Goal: Task Accomplishment & Management: Use online tool/utility

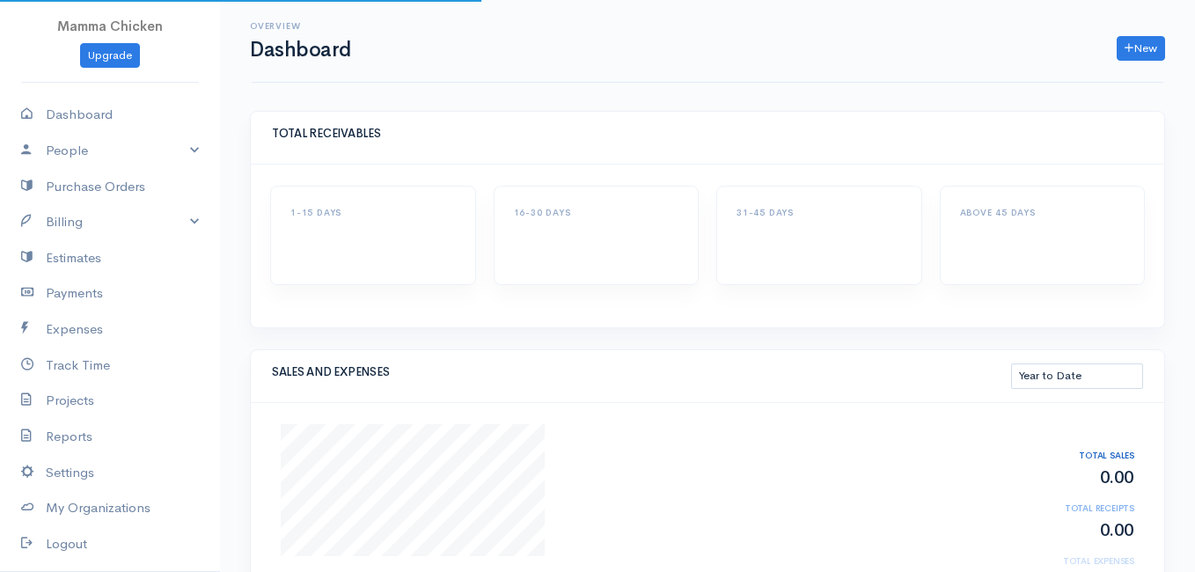
select select "thistoyear"
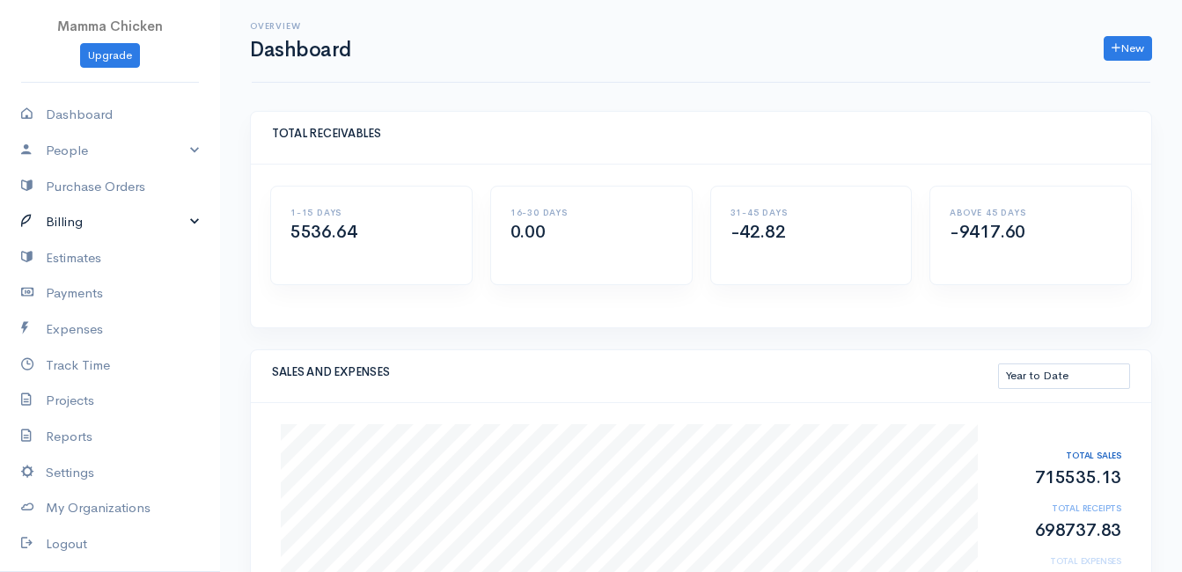
click at [97, 218] on link "Billing" at bounding box center [110, 222] width 220 height 36
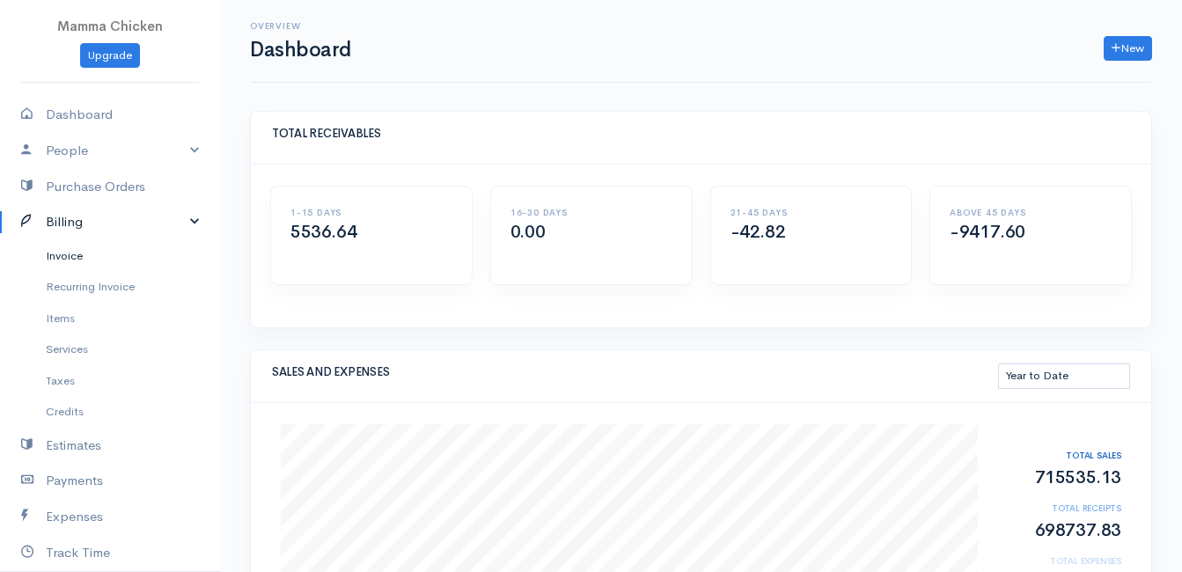
click at [77, 252] on link "Invoice" at bounding box center [110, 256] width 220 height 32
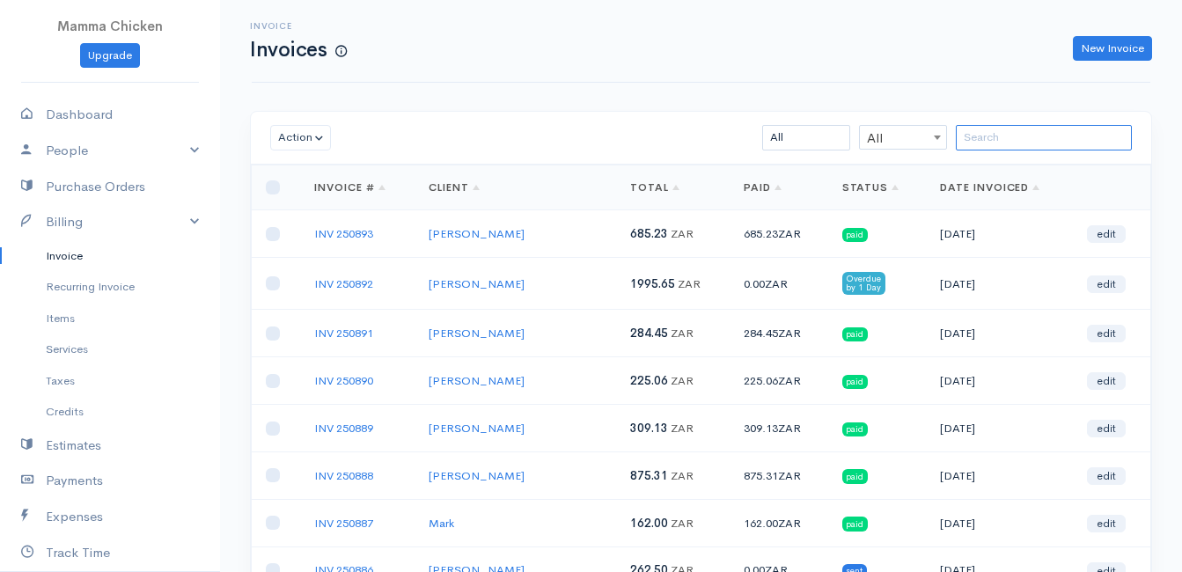
click at [1011, 143] on input "search" at bounding box center [1044, 138] width 176 height 26
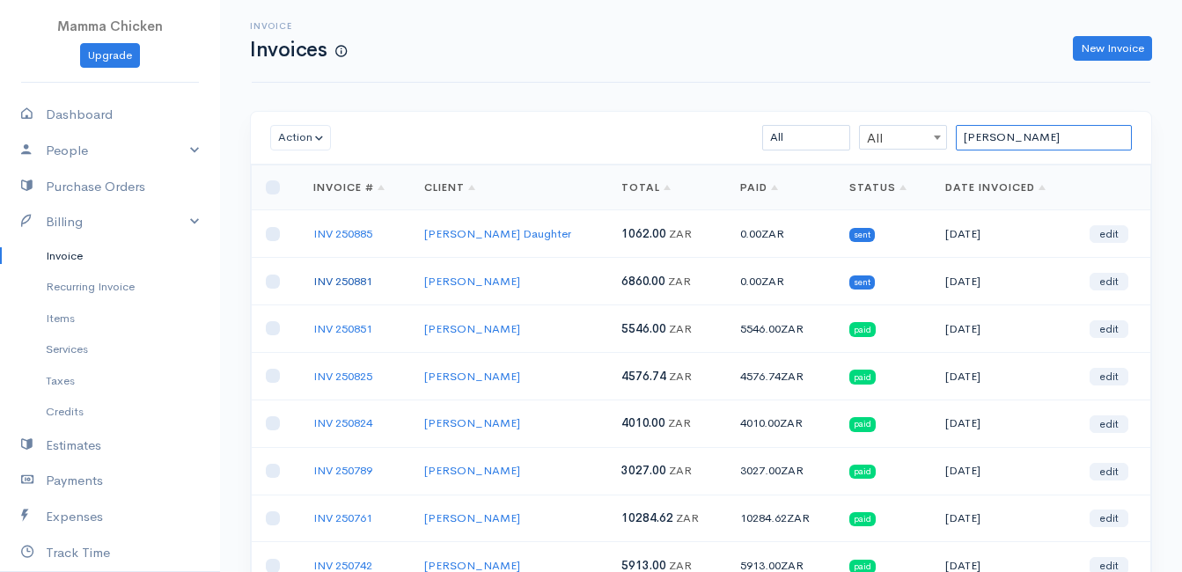
type input "[PERSON_NAME]"
click at [352, 277] on link "INV 250881" at bounding box center [342, 281] width 59 height 15
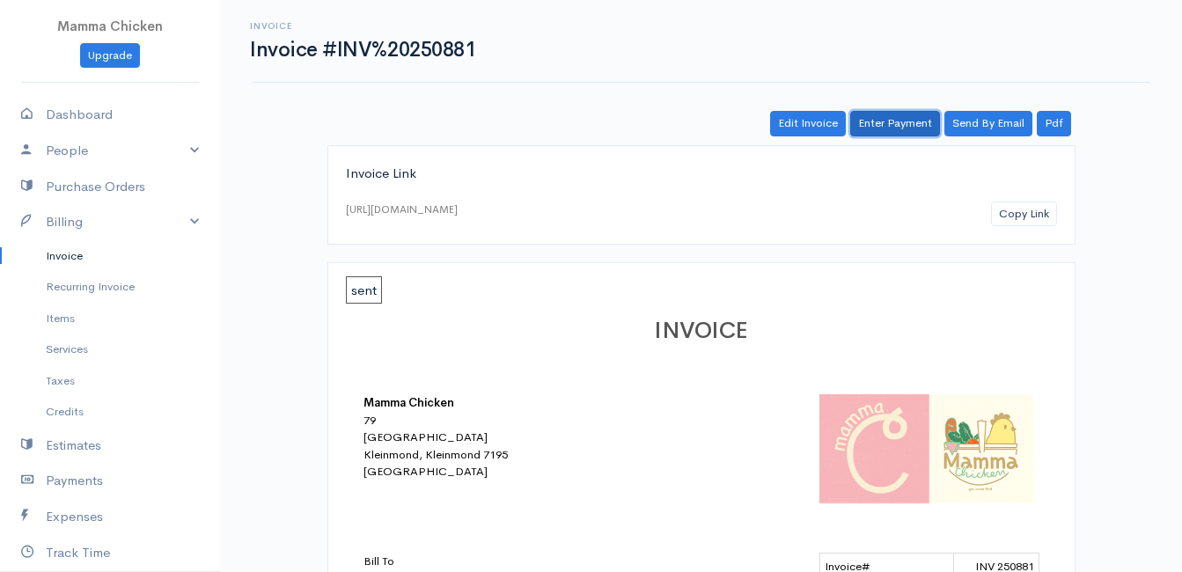
click at [884, 125] on link "Enter Payment" at bounding box center [895, 124] width 90 height 26
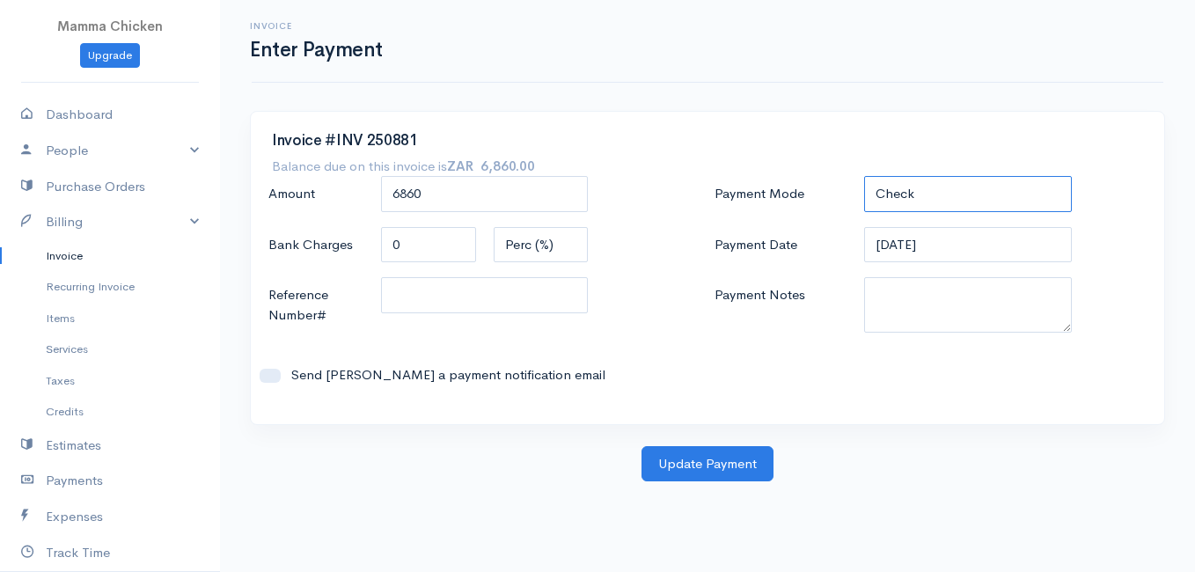
click at [956, 185] on select "Check Bank Transfer Credit Cash Debit ACH VISA MASTERCARD AMEX DISCOVER DINERS …" at bounding box center [968, 194] width 208 height 36
select select "Bank Transfer"
click at [864, 176] on select "Check Bank Transfer Credit Cash Debit ACH VISA MASTERCARD AMEX DISCOVER DINERS …" at bounding box center [968, 194] width 208 height 36
click at [966, 246] on input "[DATE]" at bounding box center [968, 245] width 208 height 36
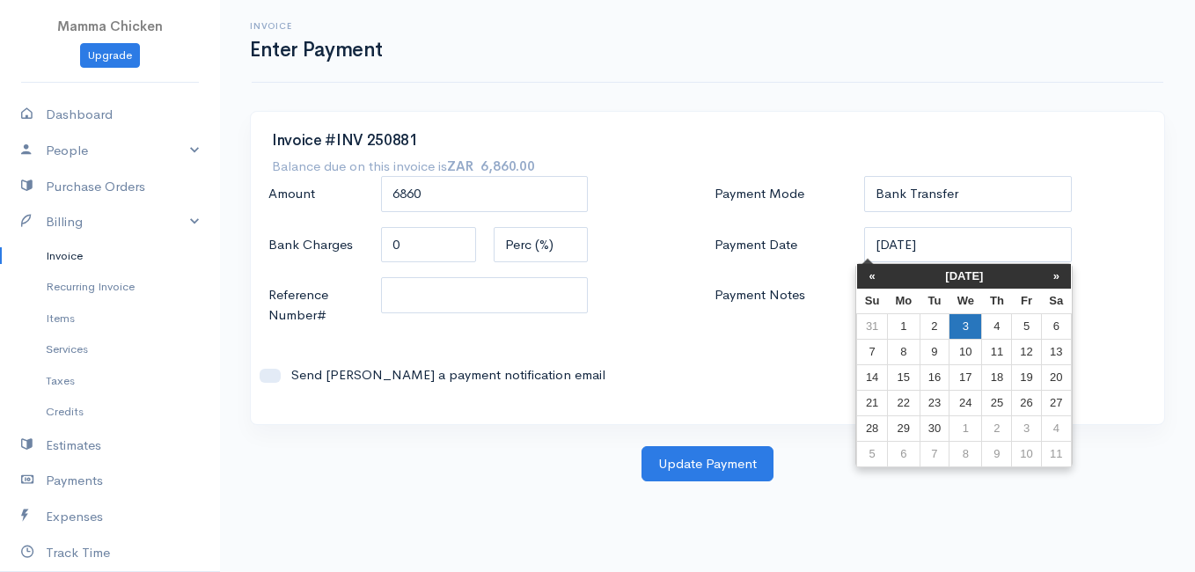
click at [972, 320] on td "3" at bounding box center [966, 326] width 33 height 26
type input "[DATE]"
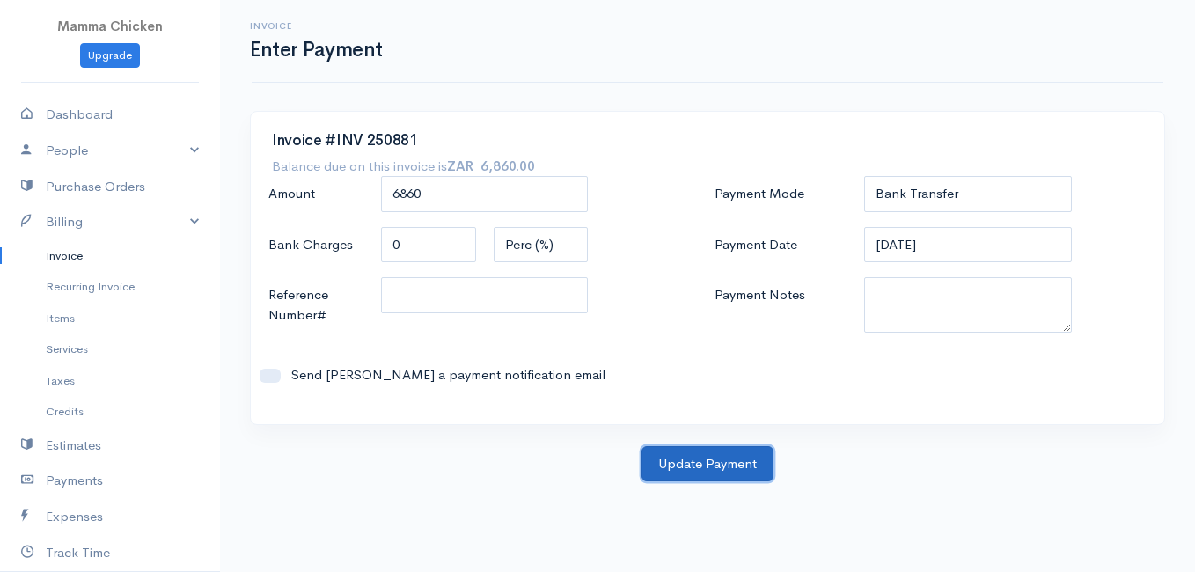
click at [721, 456] on button "Update Payment" at bounding box center [708, 464] width 132 height 36
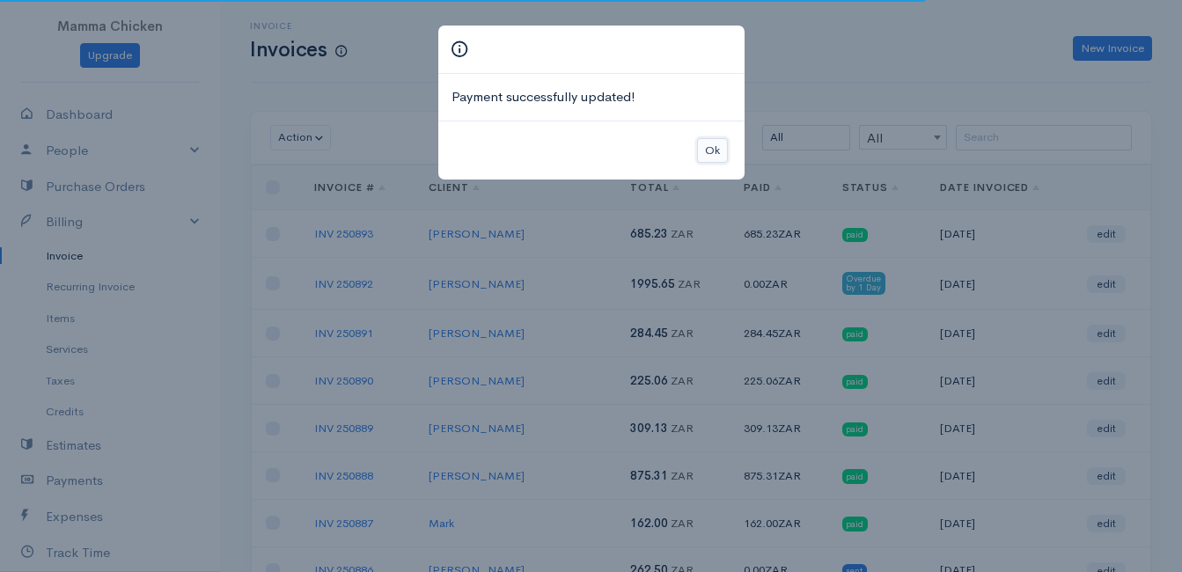
click at [716, 151] on button "Ok" at bounding box center [712, 151] width 31 height 26
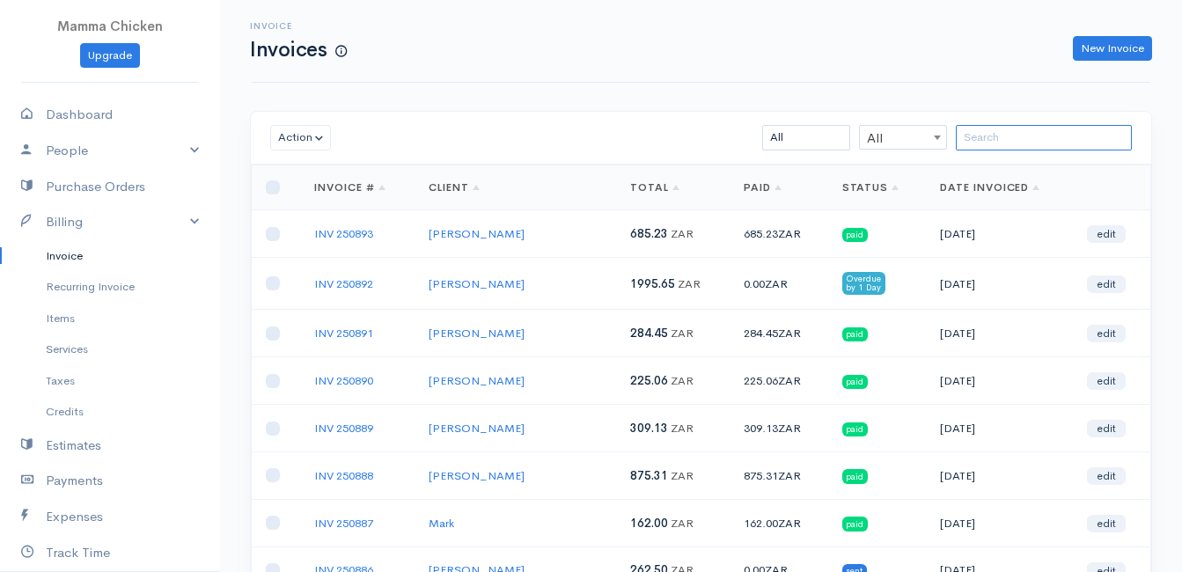
click at [1005, 129] on input "search" at bounding box center [1044, 138] width 176 height 26
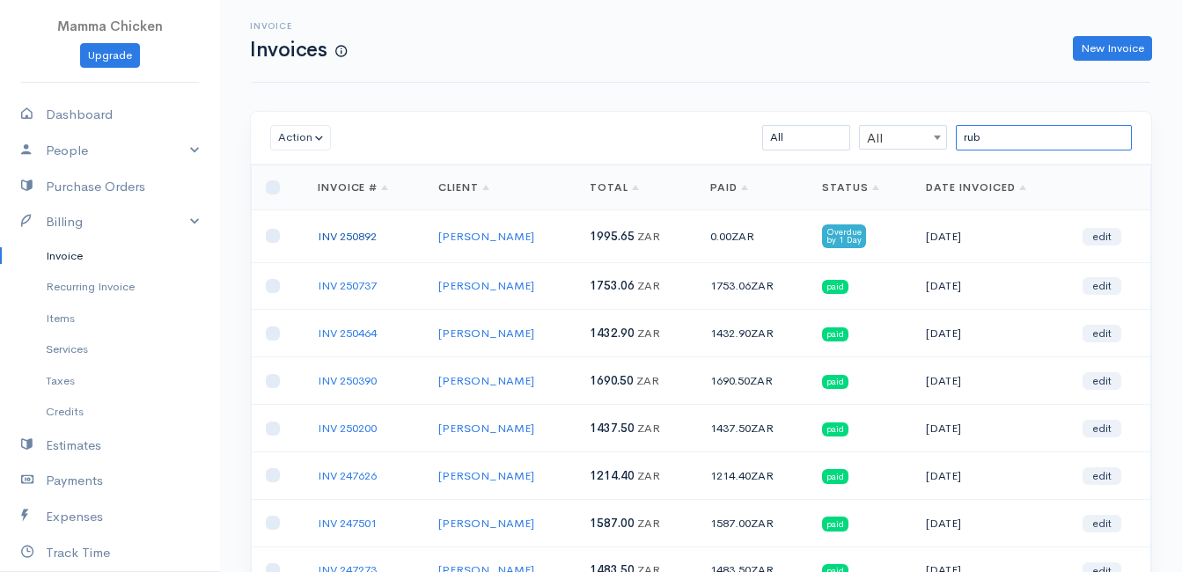
type input "rub"
click at [367, 231] on link "INV 250892" at bounding box center [347, 236] width 59 height 15
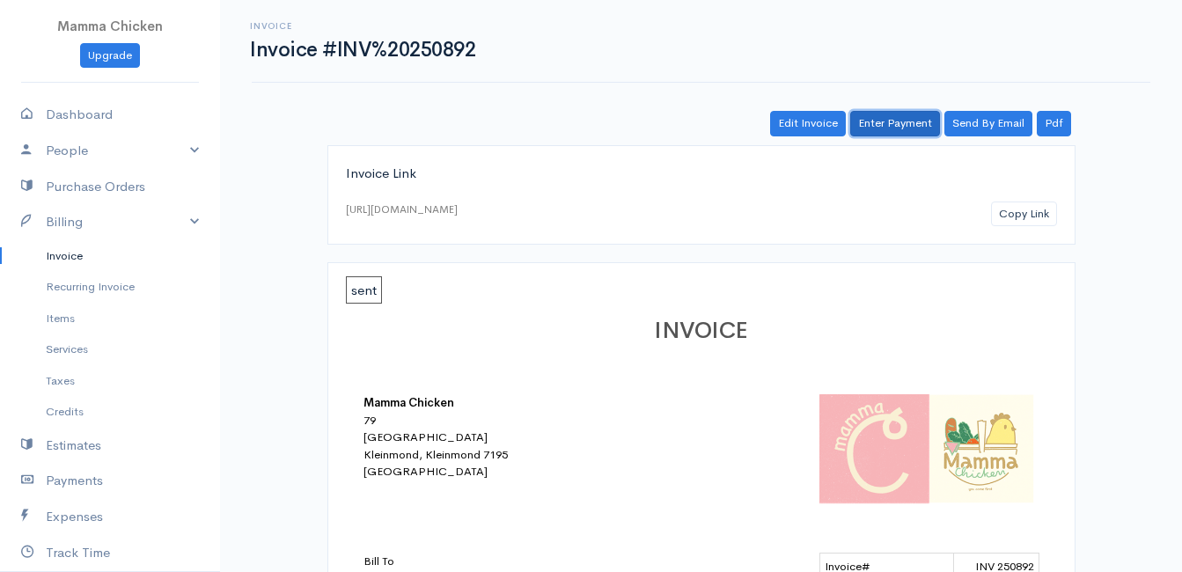
click at [919, 125] on link "Enter Payment" at bounding box center [895, 124] width 90 height 26
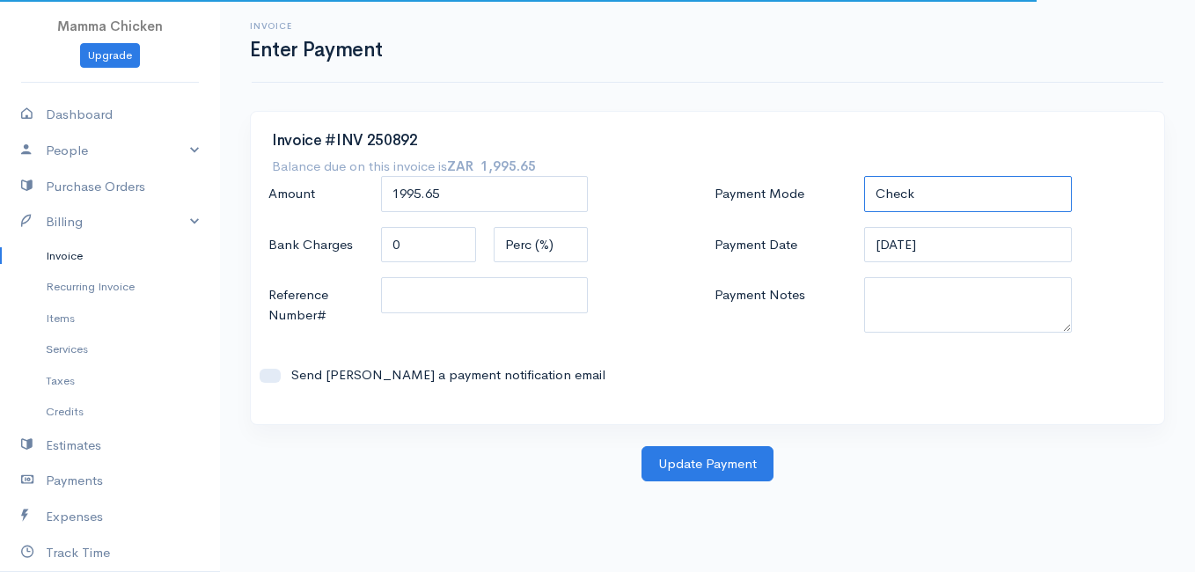
click at [1011, 186] on select "Check Bank Transfer Credit Cash Debit ACH VISA MASTERCARD AMEX DISCOVER DINERS …" at bounding box center [968, 194] width 208 height 36
select select "Bank Transfer"
click at [864, 176] on select "Check Bank Transfer Credit Cash Debit ACH VISA MASTERCARD AMEX DISCOVER DINERS …" at bounding box center [968, 194] width 208 height 36
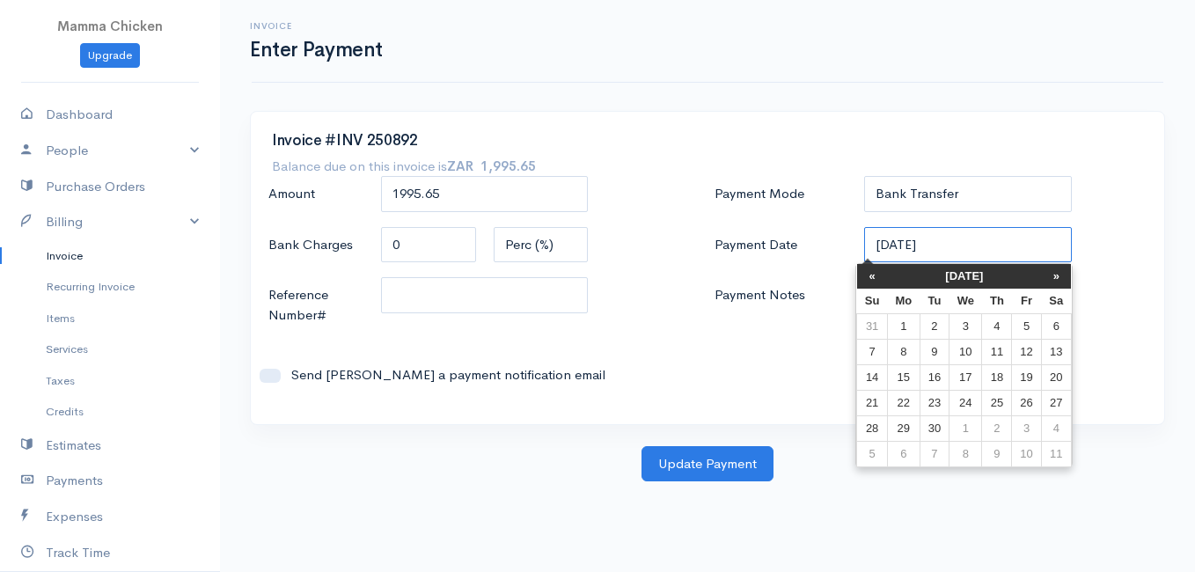
click at [999, 247] on input "[DATE]" at bounding box center [968, 245] width 208 height 36
click at [968, 319] on td "3" at bounding box center [966, 326] width 33 height 26
type input "[DATE]"
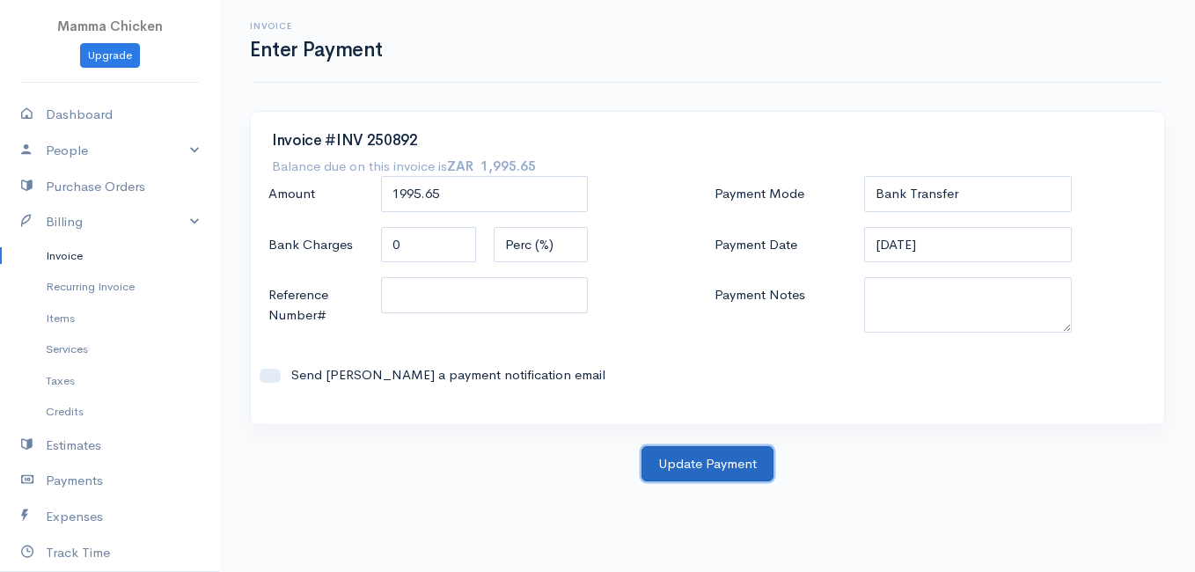
click at [703, 458] on button "Update Payment" at bounding box center [708, 464] width 132 height 36
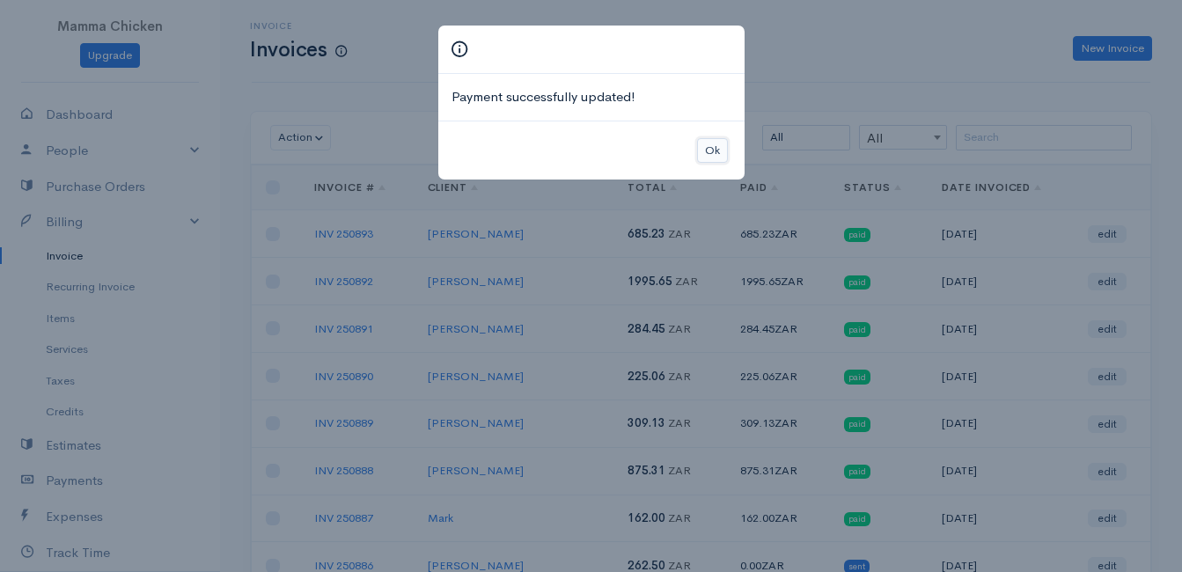
click at [714, 158] on button "Ok" at bounding box center [712, 151] width 31 height 26
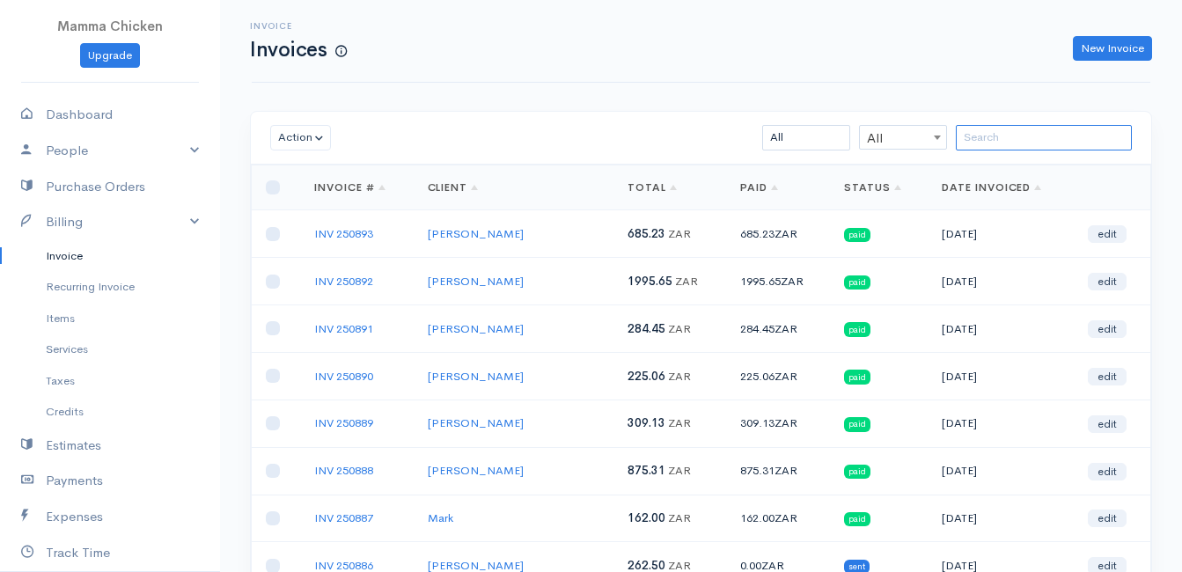
click at [1048, 143] on input "search" at bounding box center [1044, 138] width 176 height 26
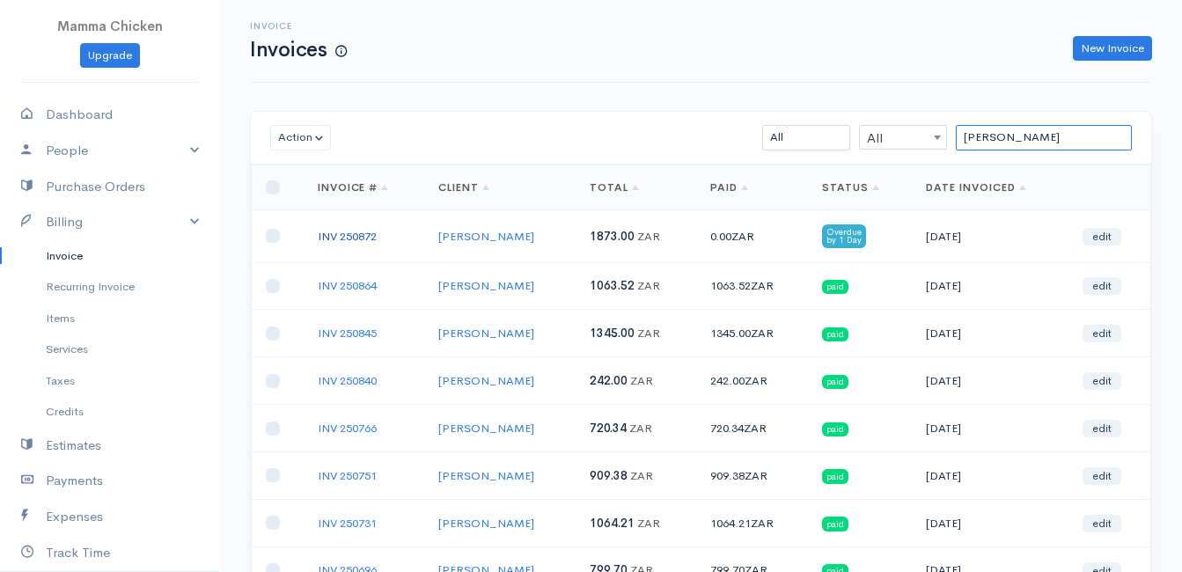
type input "[PERSON_NAME]"
click at [360, 235] on link "INV 250872" at bounding box center [347, 236] width 59 height 15
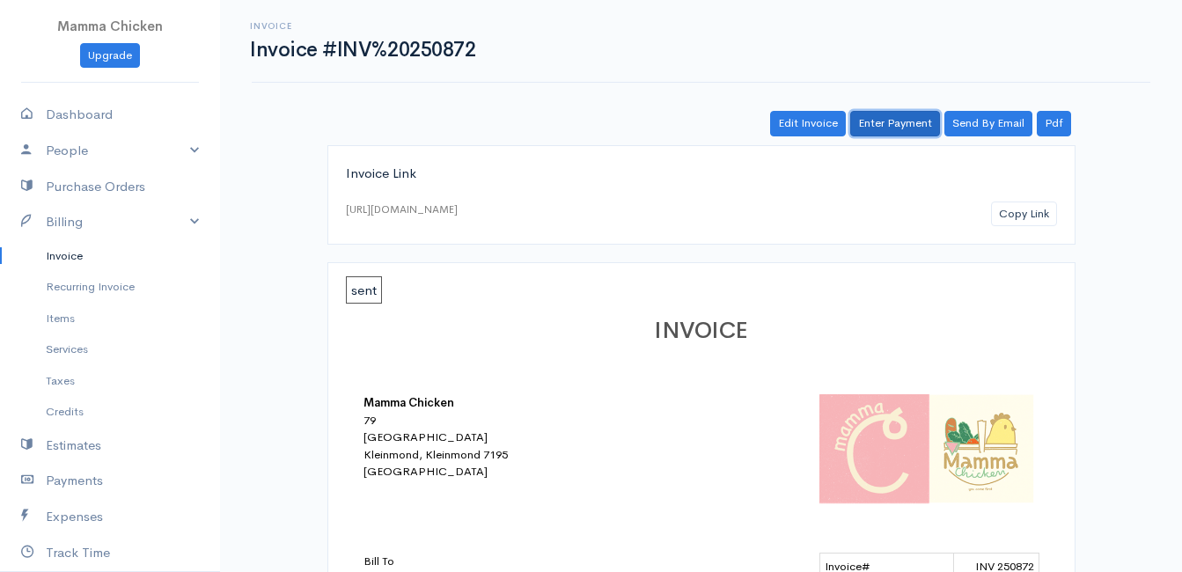
click at [891, 122] on link "Enter Payment" at bounding box center [895, 124] width 90 height 26
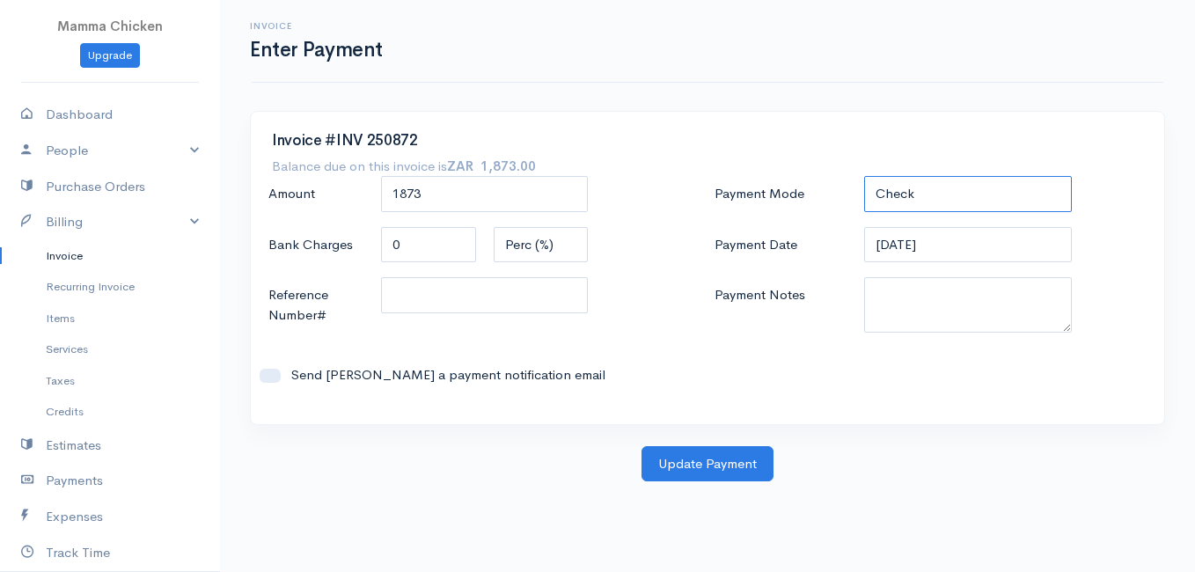
click at [976, 193] on select "Check Bank Transfer Credit Cash Debit ACH VISA MASTERCARD AMEX DISCOVER DINERS …" at bounding box center [968, 194] width 208 height 36
select select "Bank Transfer"
click at [864, 176] on select "Check Bank Transfer Credit Cash Debit ACH VISA MASTERCARD AMEX DISCOVER DINERS …" at bounding box center [968, 194] width 208 height 36
click at [974, 247] on input "[DATE]" at bounding box center [968, 245] width 208 height 36
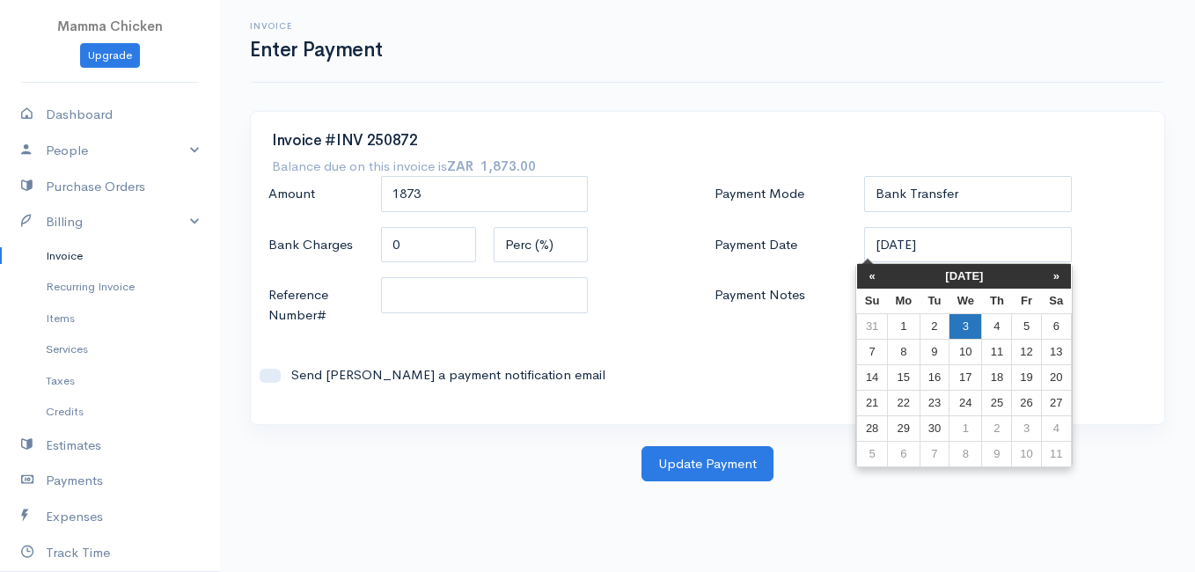
click at [964, 331] on td "3" at bounding box center [966, 326] width 33 height 26
type input "[DATE]"
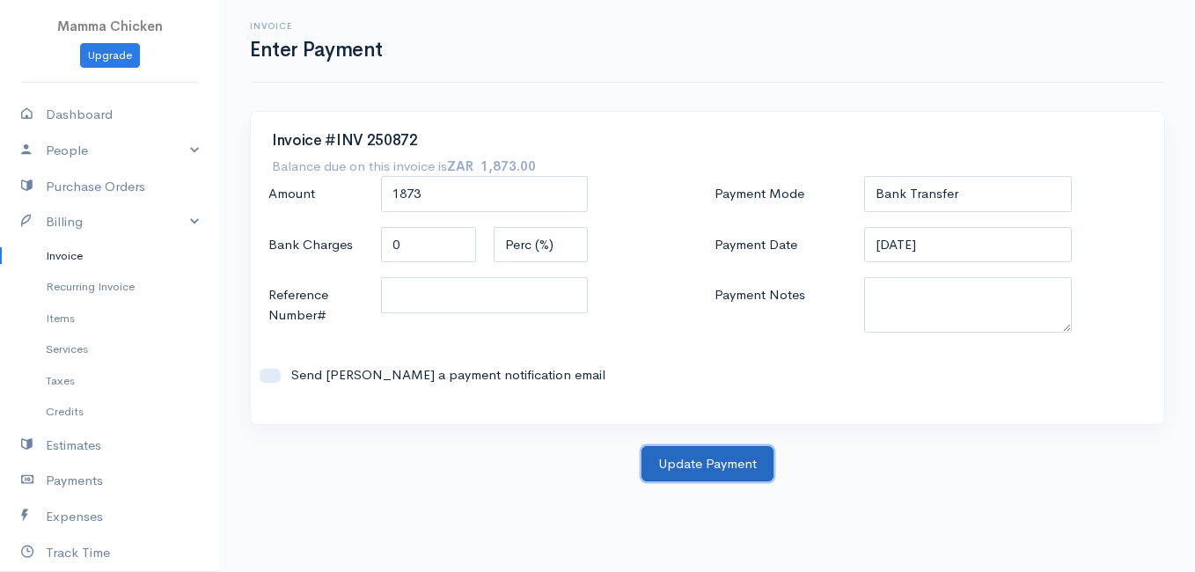
click at [739, 463] on button "Update Payment" at bounding box center [708, 464] width 132 height 36
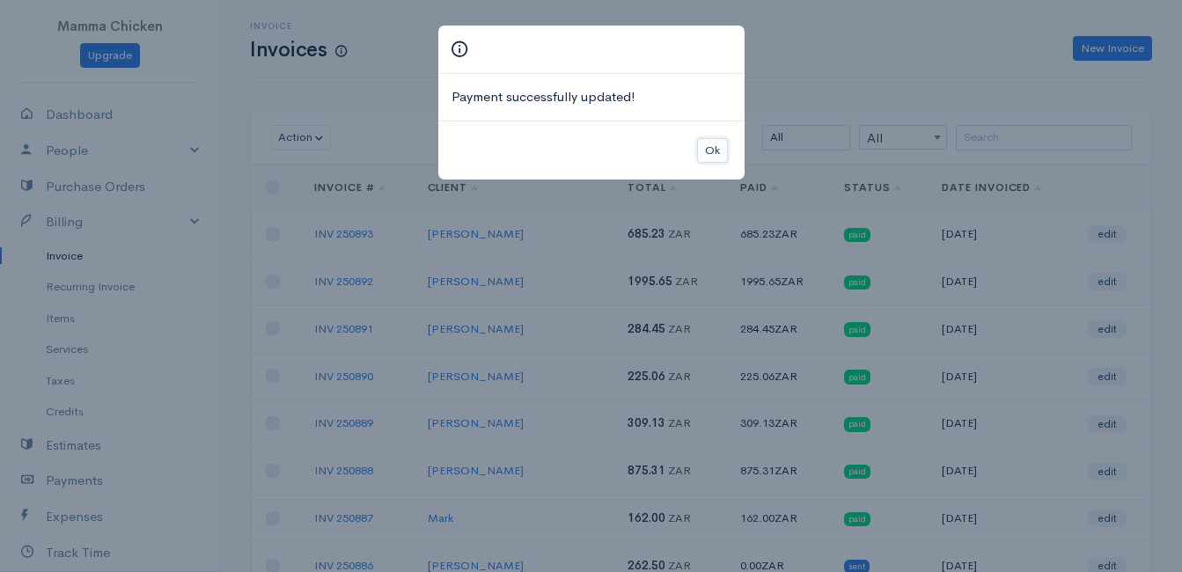
click at [713, 145] on button "Ok" at bounding box center [712, 151] width 31 height 26
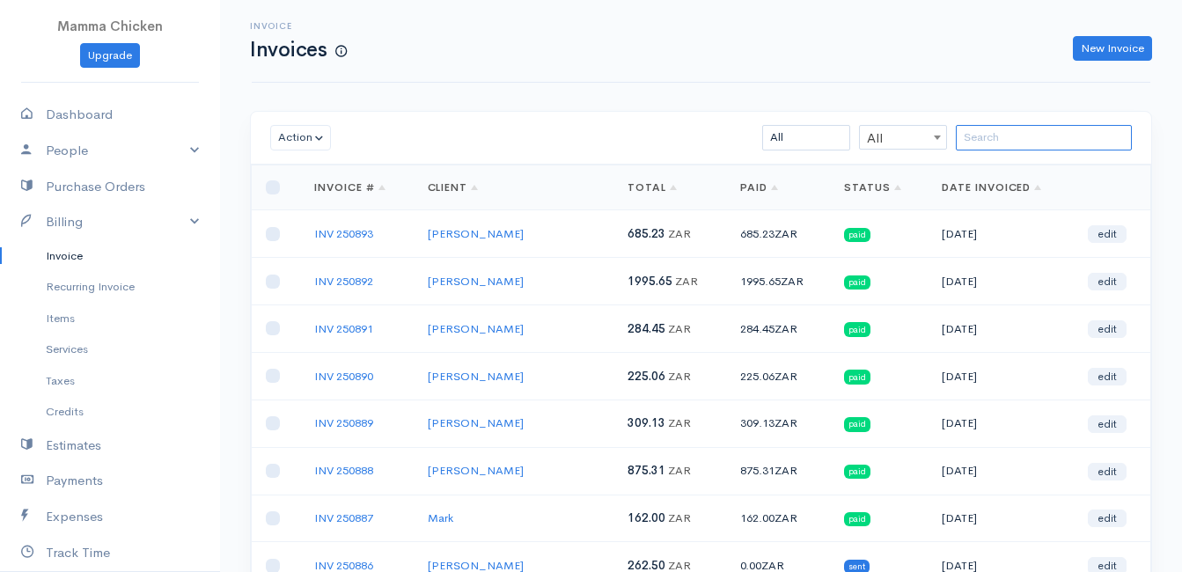
click at [994, 145] on input "search" at bounding box center [1044, 138] width 176 height 26
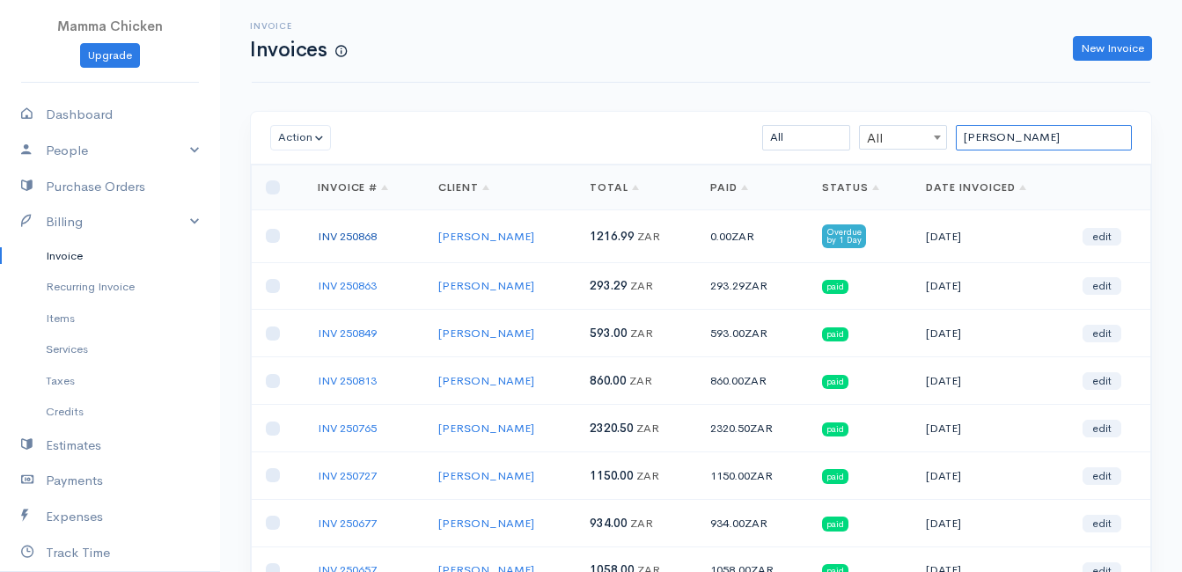
type input "[PERSON_NAME]"
click at [342, 232] on link "INV 250868" at bounding box center [347, 236] width 59 height 15
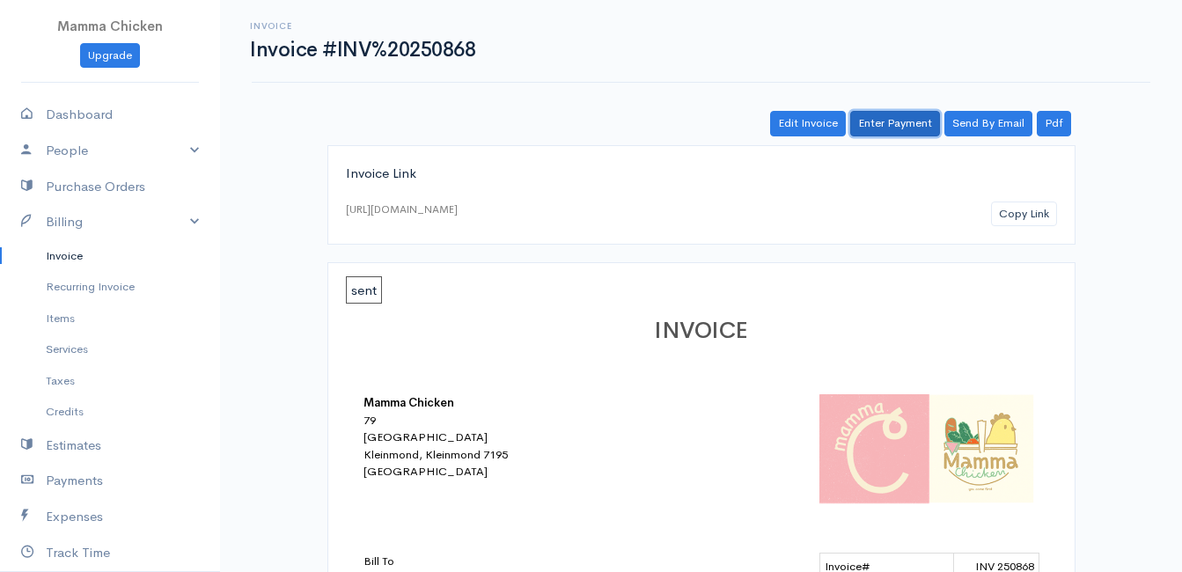
click at [907, 123] on link "Enter Payment" at bounding box center [895, 124] width 90 height 26
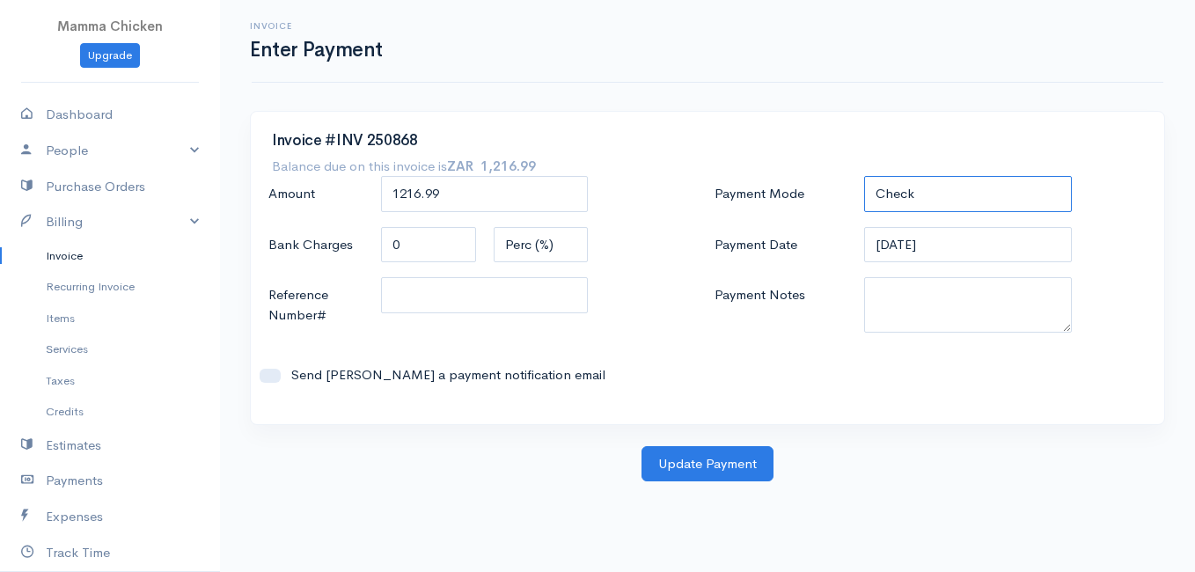
click at [905, 201] on select "Check Bank Transfer Credit Cash Debit ACH VISA MASTERCARD AMEX DISCOVER DINERS …" at bounding box center [968, 194] width 208 height 36
select select "Bank Transfer"
click at [864, 176] on select "Check Bank Transfer Credit Cash Debit ACH VISA MASTERCARD AMEX DISCOVER DINERS …" at bounding box center [968, 194] width 208 height 36
click at [1000, 251] on input "[DATE]" at bounding box center [968, 245] width 208 height 36
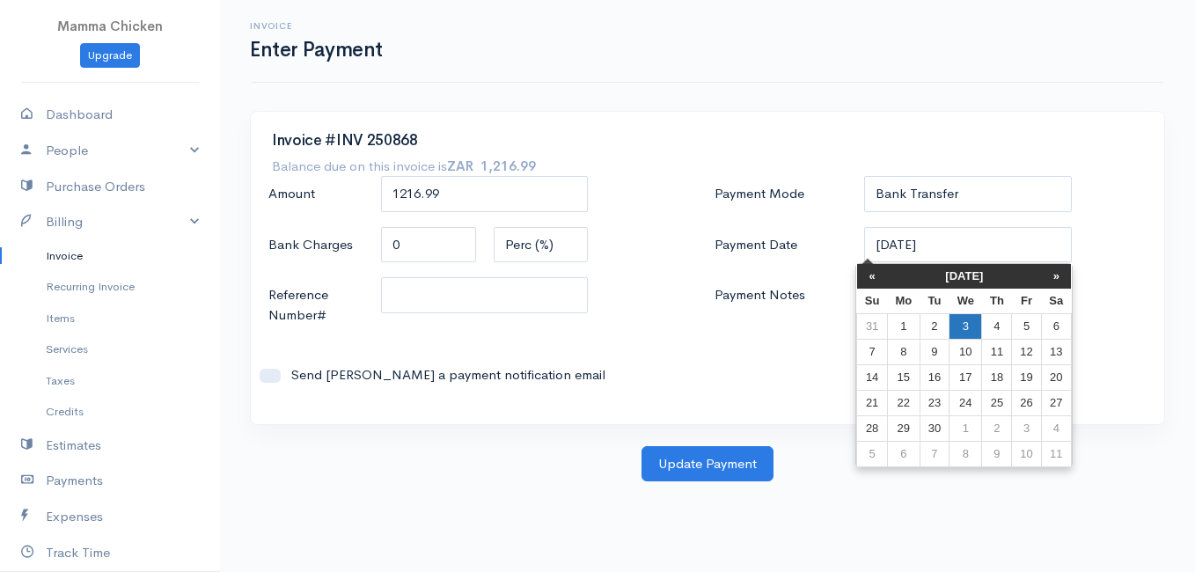
click at [967, 328] on td "3" at bounding box center [966, 326] width 33 height 26
type input "[DATE]"
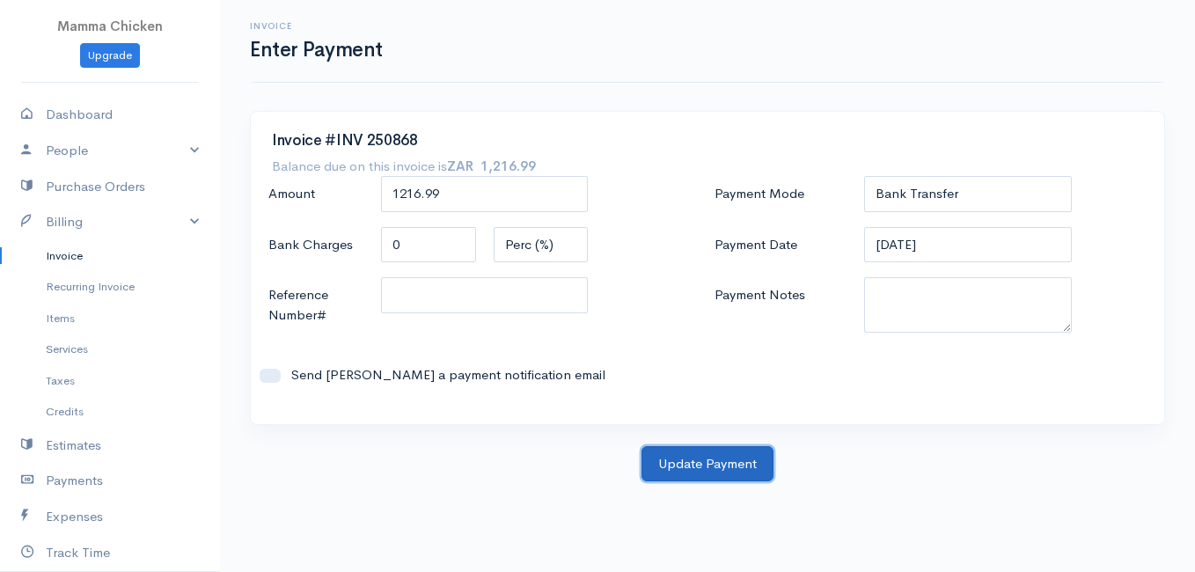
click at [730, 466] on button "Update Payment" at bounding box center [708, 464] width 132 height 36
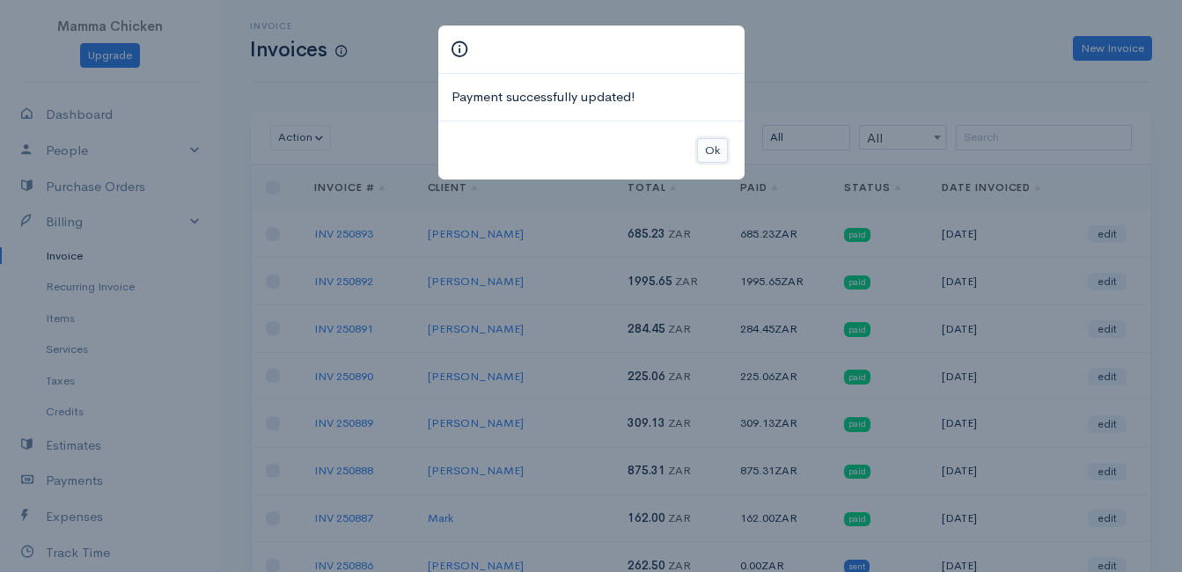
click at [710, 147] on button "Ok" at bounding box center [712, 151] width 31 height 26
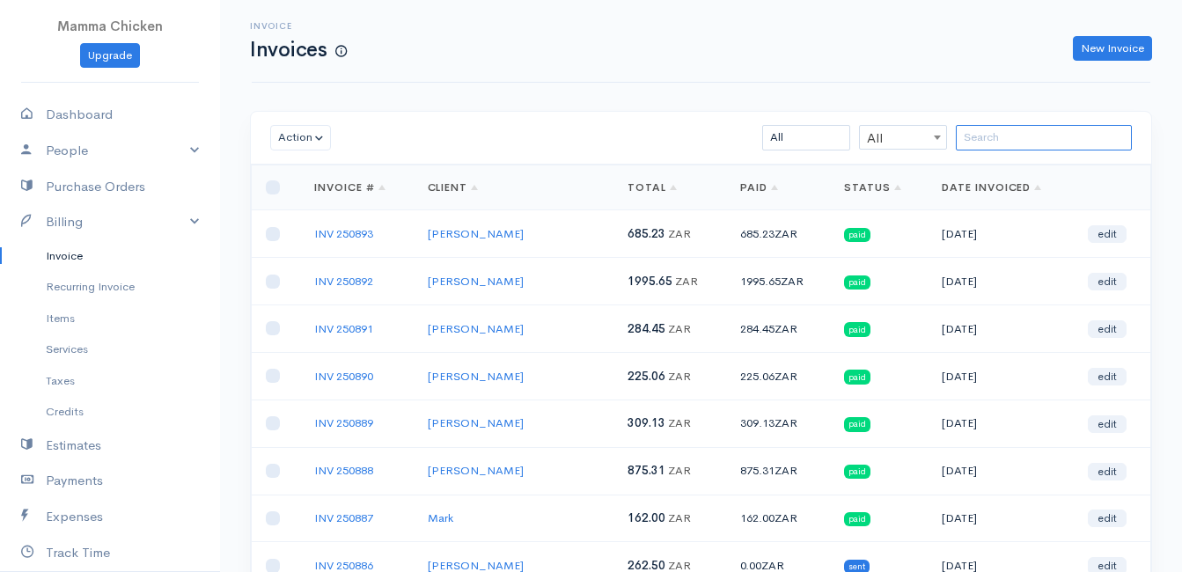
click at [1048, 139] on input "search" at bounding box center [1044, 138] width 176 height 26
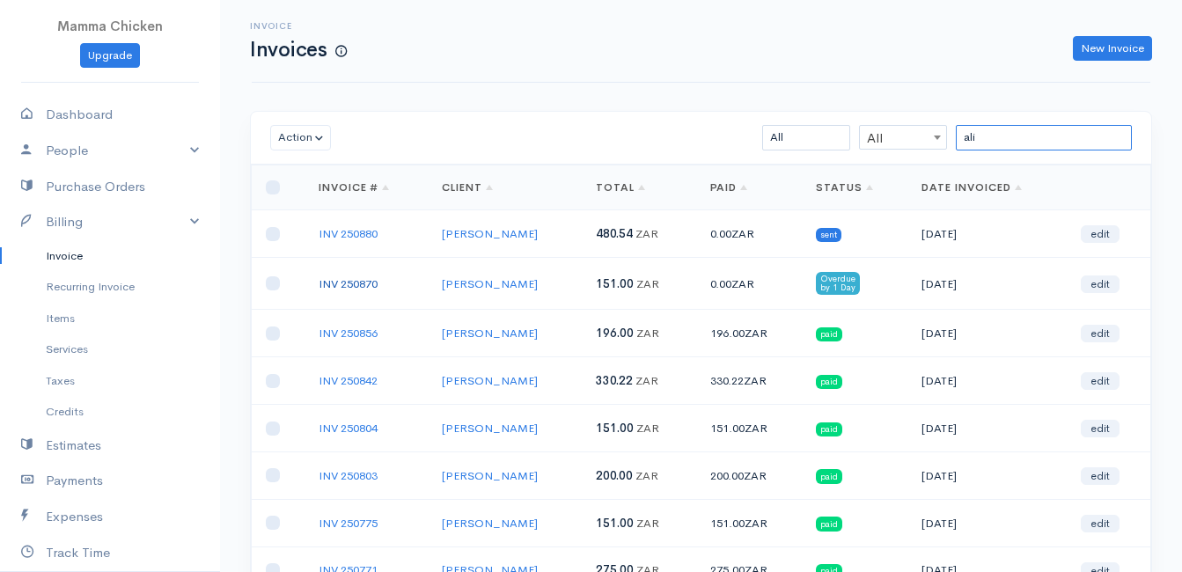
type input "ali"
click at [341, 276] on link "INV 250870" at bounding box center [348, 283] width 59 height 15
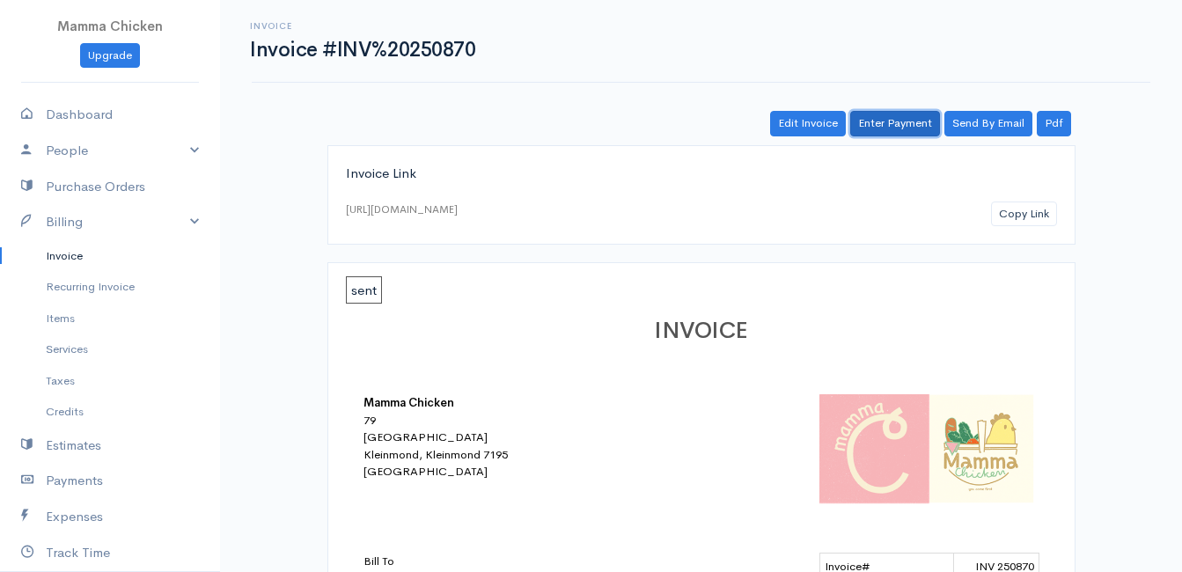
click at [892, 123] on link "Enter Payment" at bounding box center [895, 124] width 90 height 26
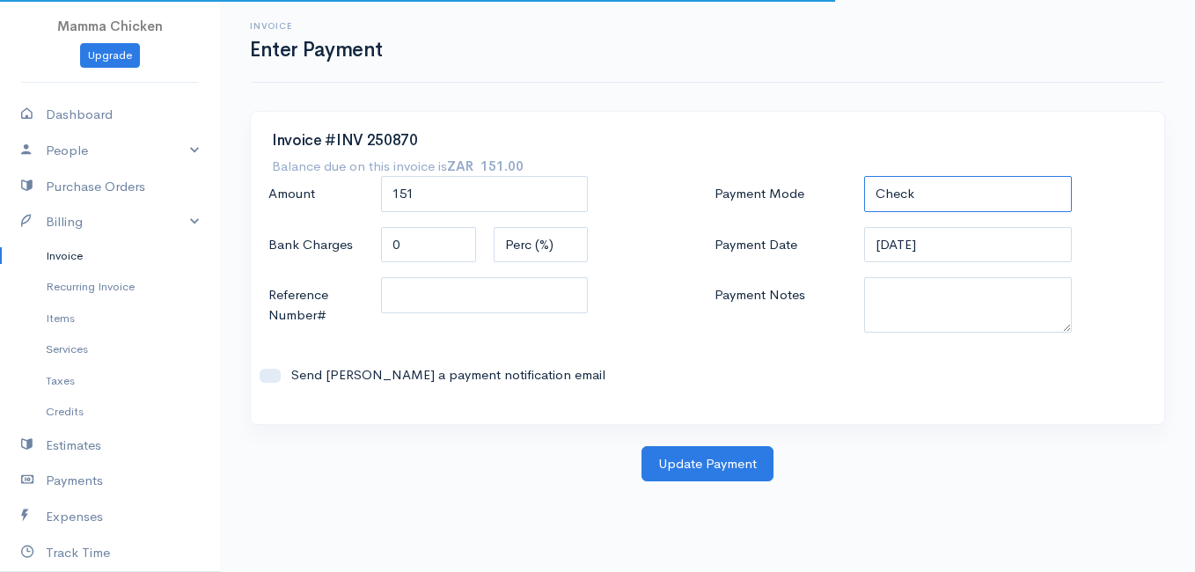
click at [912, 190] on select "Check Bank Transfer Credit Cash Debit ACH VISA MASTERCARD AMEX DISCOVER DINERS …" at bounding box center [968, 194] width 208 height 36
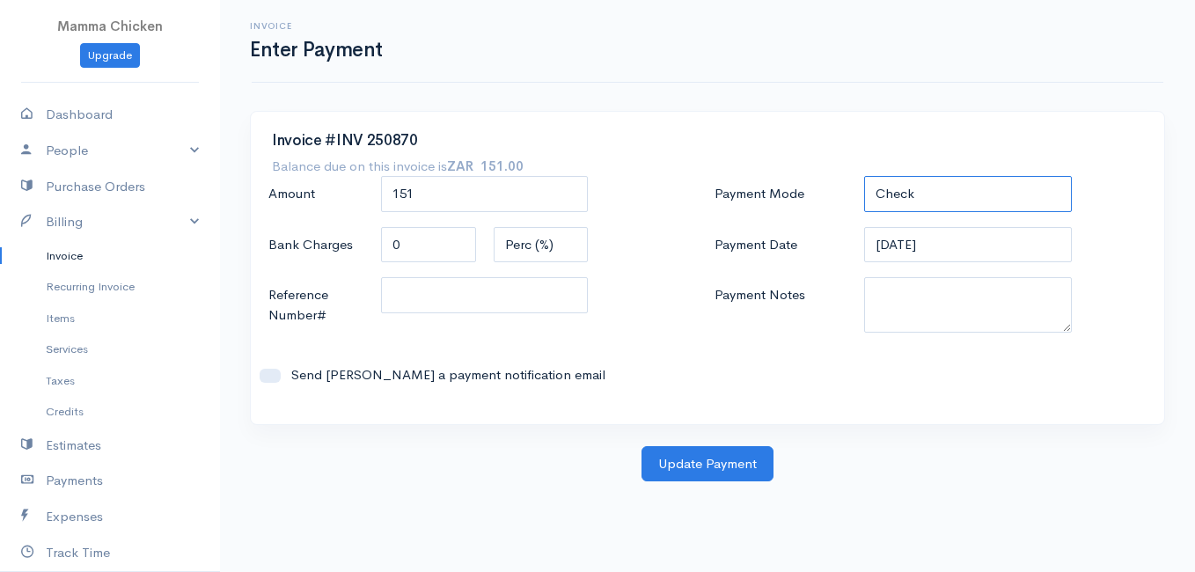
select select "Bank Transfer"
click at [864, 176] on select "Check Bank Transfer Credit Cash Debit ACH VISA MASTERCARD AMEX DISCOVER DINERS …" at bounding box center [968, 194] width 208 height 36
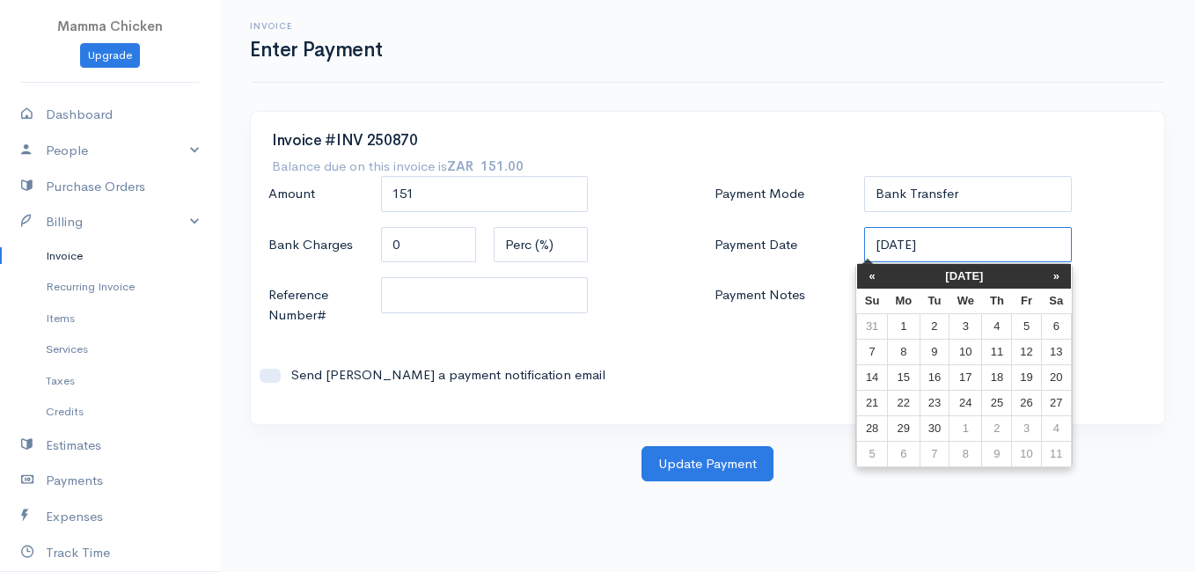
click at [967, 246] on input "[DATE]" at bounding box center [968, 245] width 208 height 36
click at [964, 322] on td "3" at bounding box center [966, 326] width 33 height 26
type input "[DATE]"
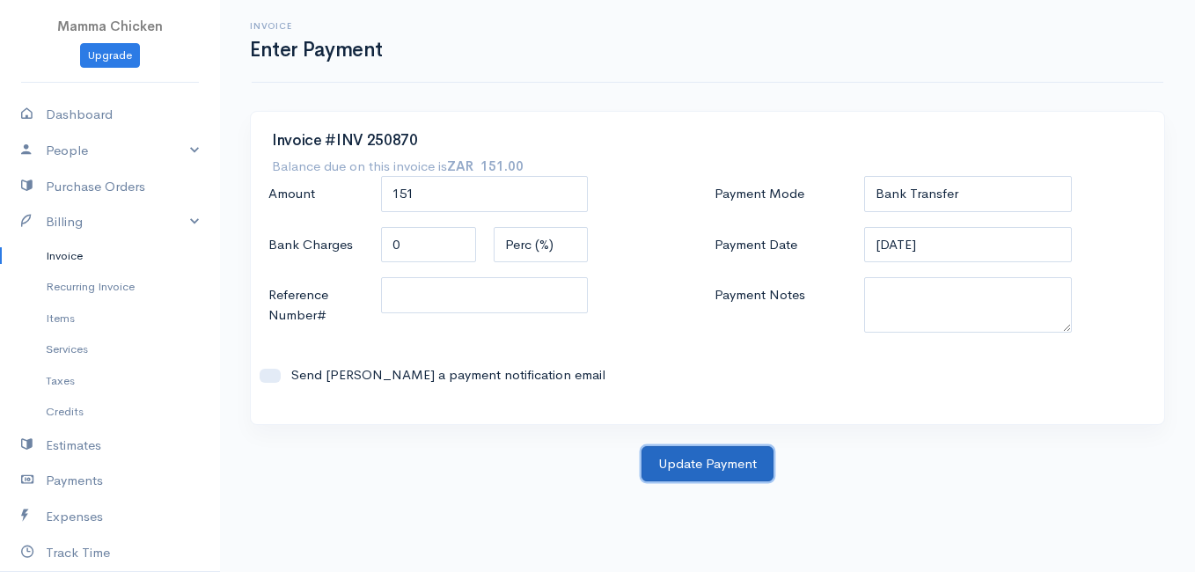
click at [696, 461] on button "Update Payment" at bounding box center [708, 464] width 132 height 36
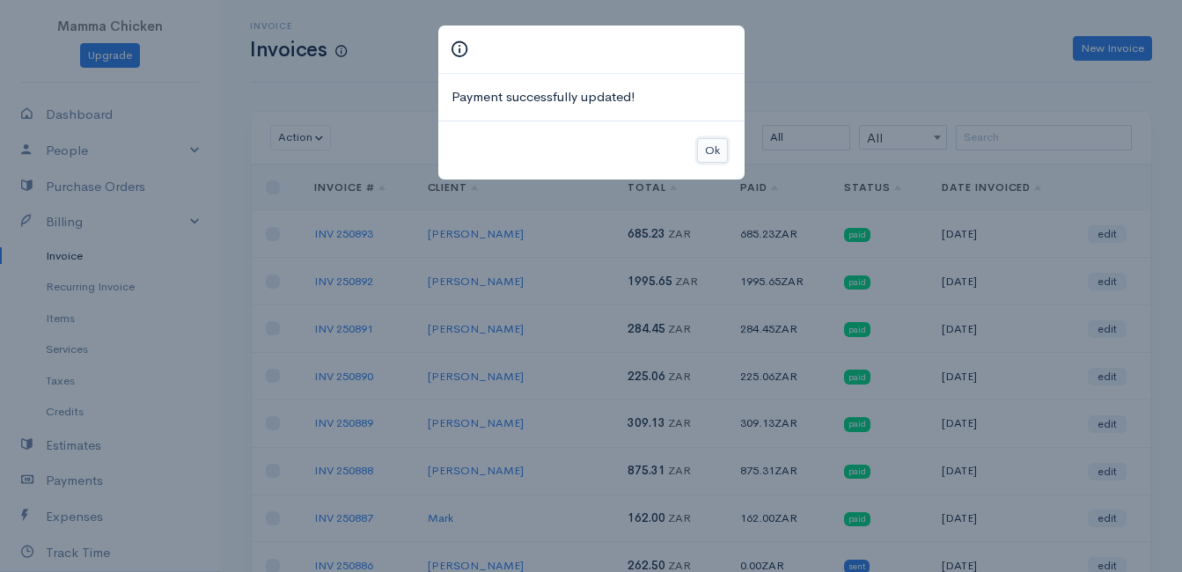
click at [715, 153] on button "Ok" at bounding box center [712, 151] width 31 height 26
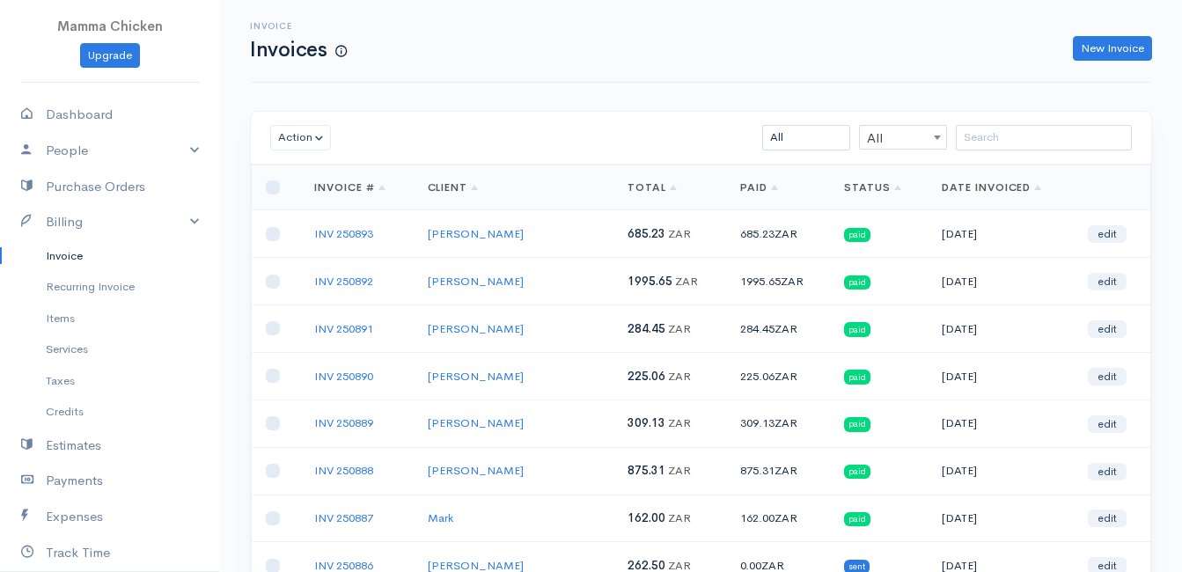
click at [79, 256] on link "Invoice" at bounding box center [110, 256] width 220 height 32
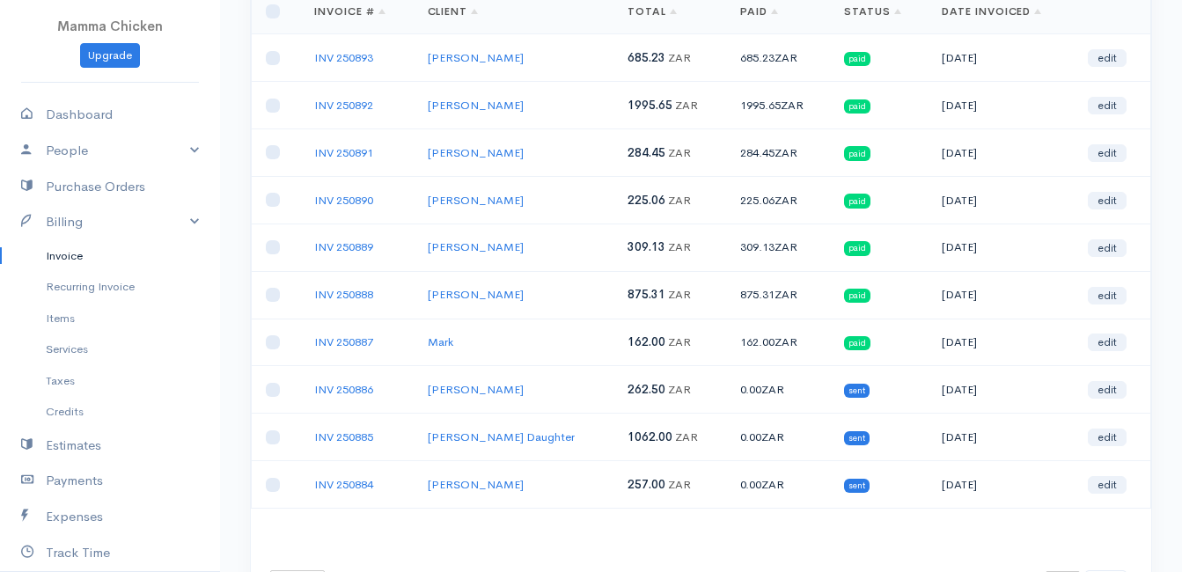
scroll to position [264, 0]
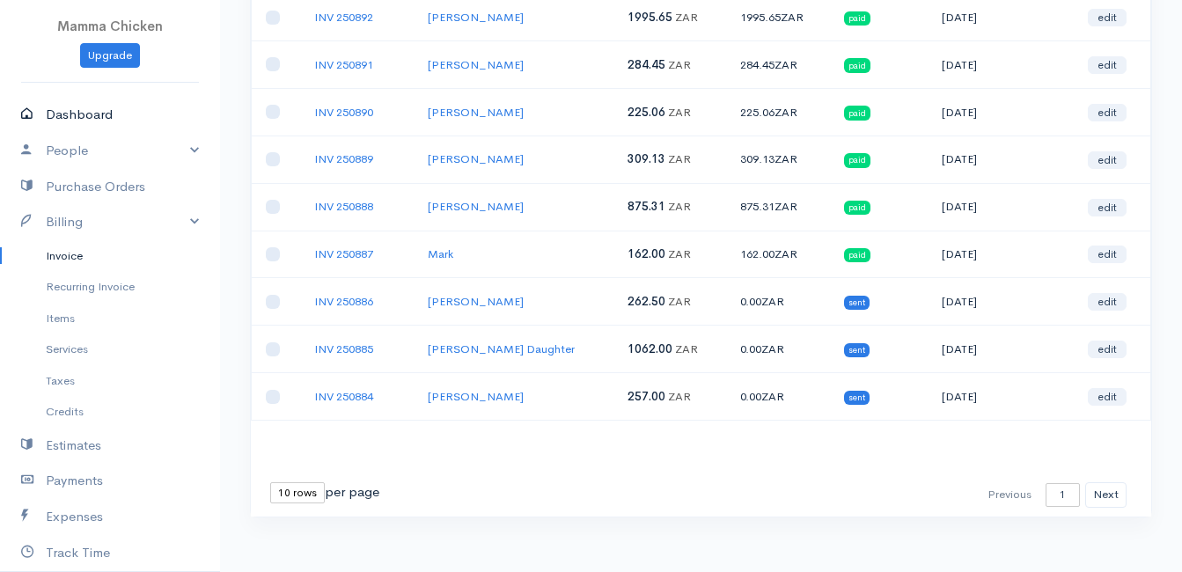
click at [104, 117] on link "Dashboard" at bounding box center [110, 115] width 220 height 36
select select "thistoyear"
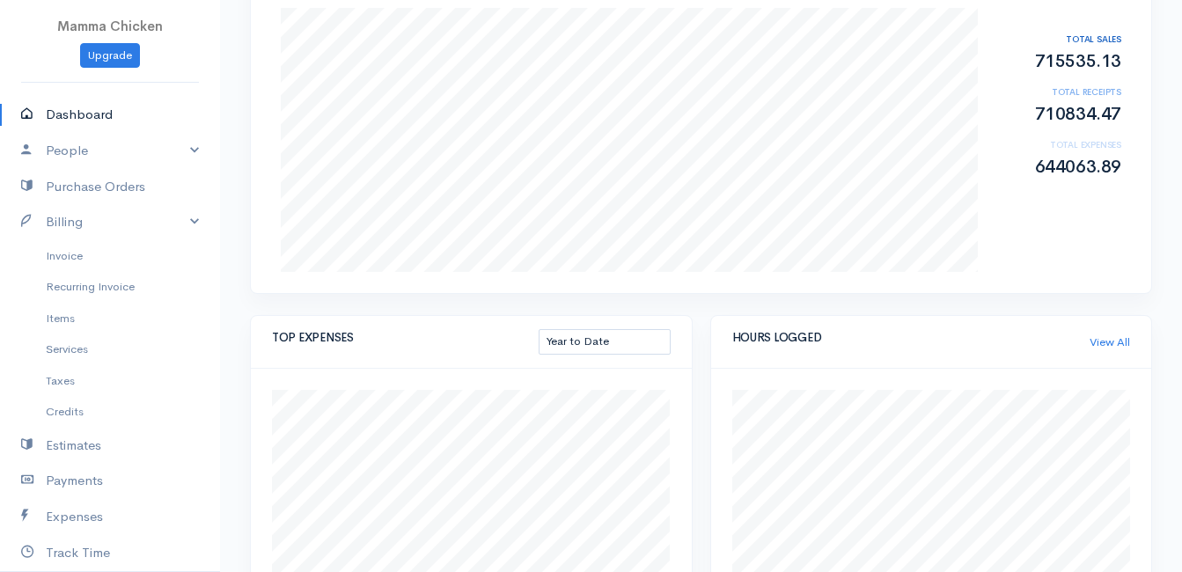
scroll to position [240, 0]
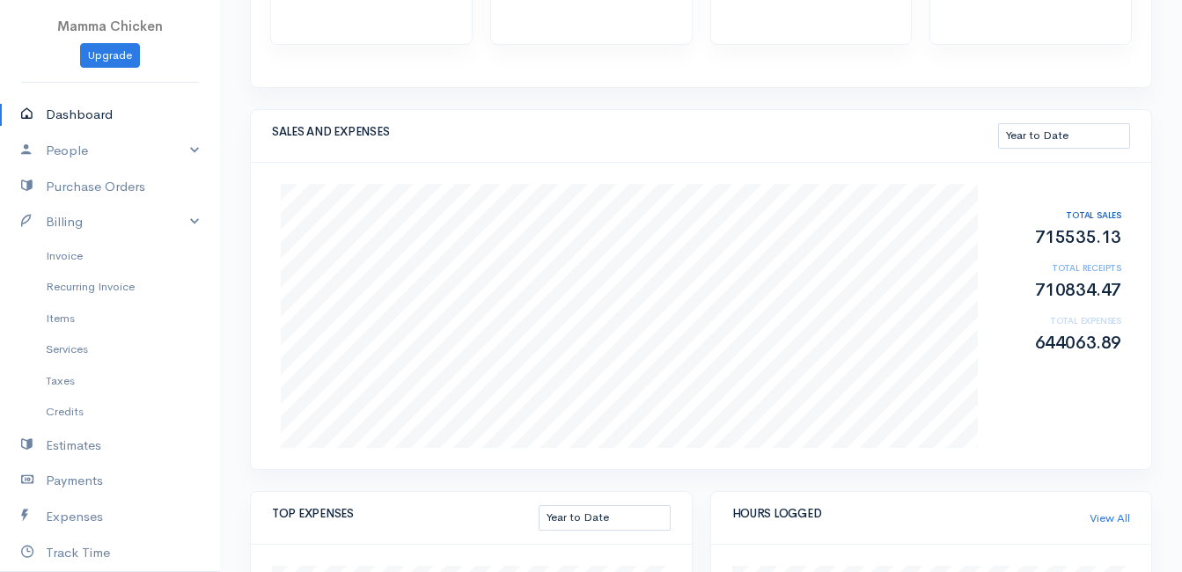
click at [107, 120] on link "Dashboard" at bounding box center [110, 115] width 220 height 36
